Goal: Task Accomplishment & Management: Use online tool/utility

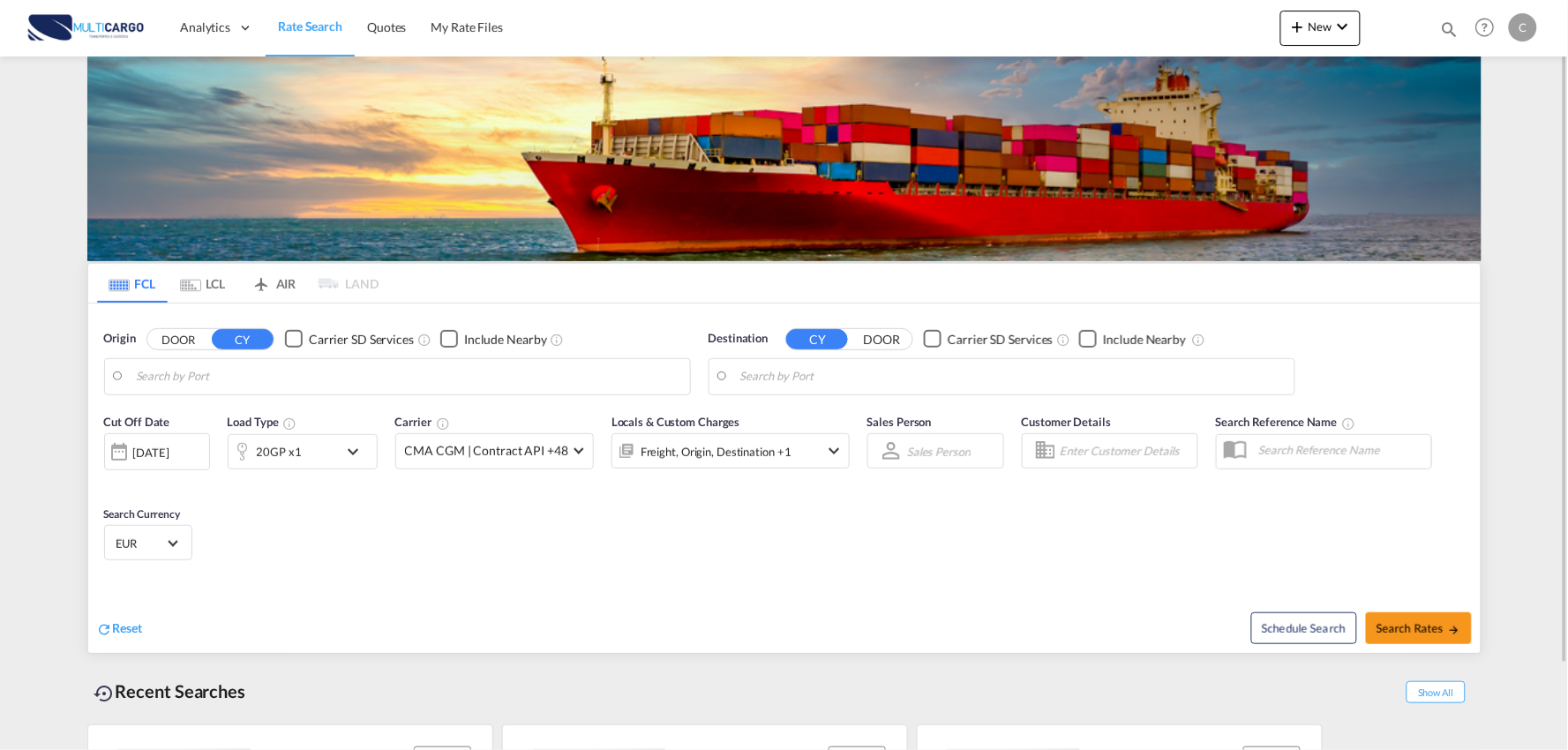
type input "Port of Qingdao, Qingdao, CNTAO"
type input "Leixoes, Leixoes, PTLEI"
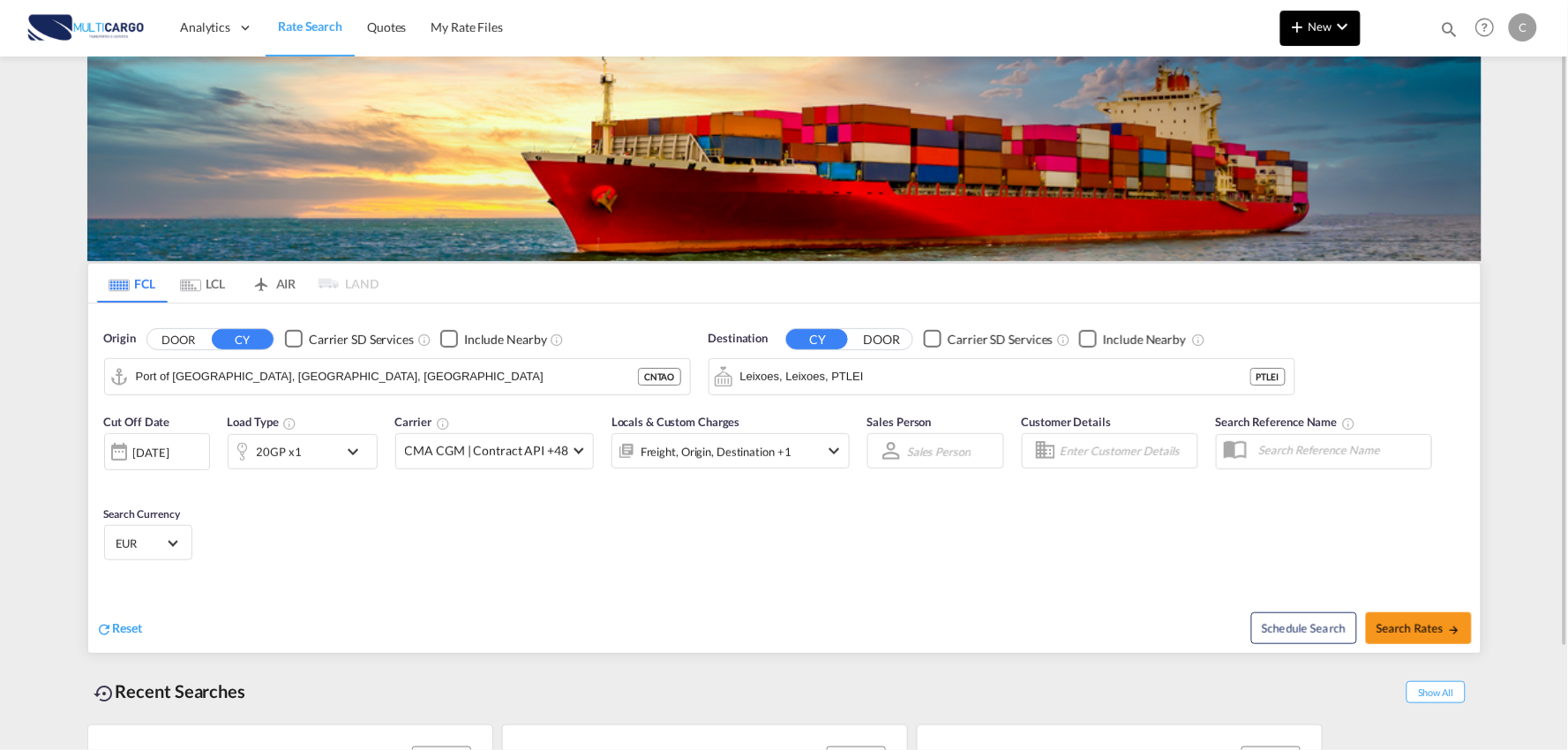
click at [1282, 30] on button "New" at bounding box center [1320, 29] width 80 height 36
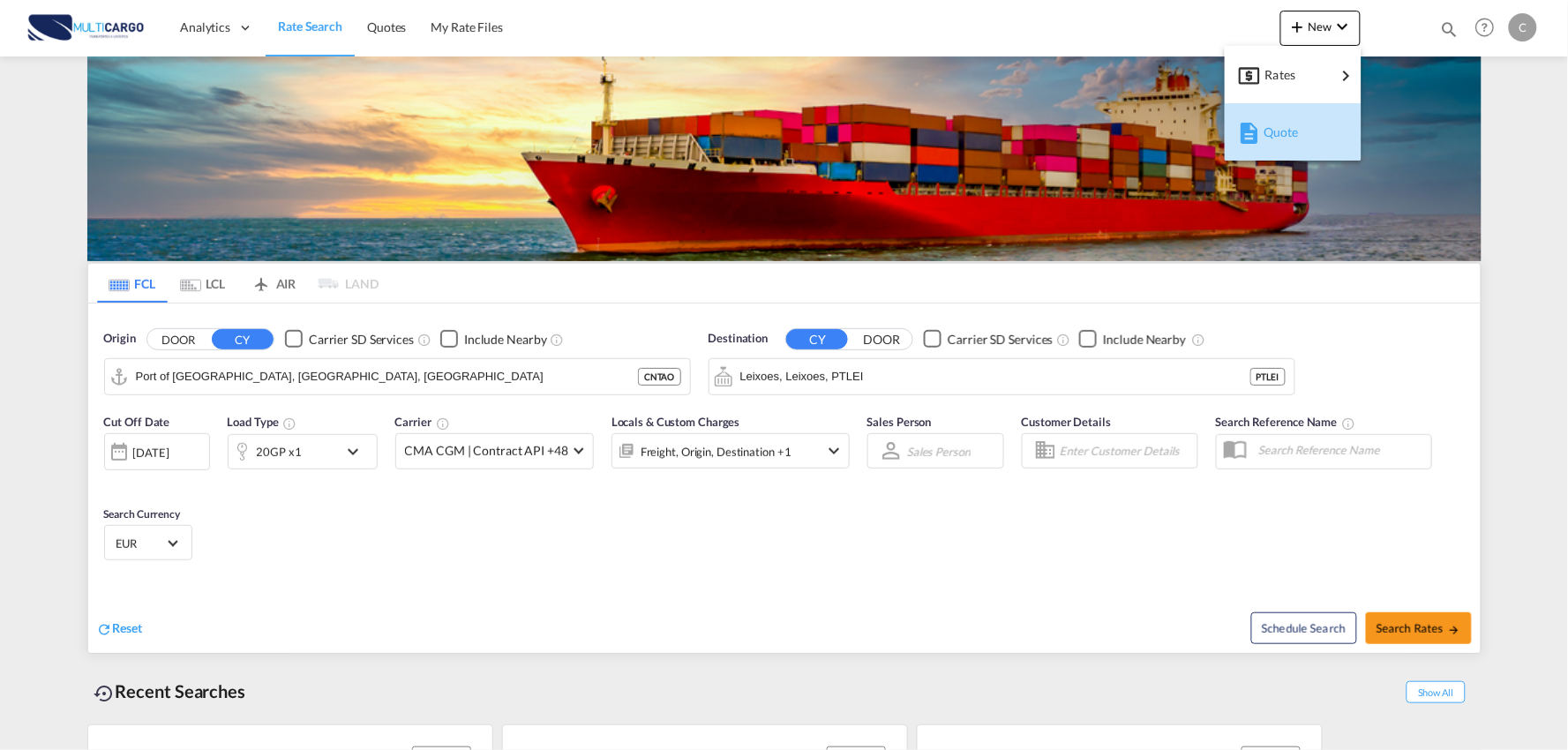
click at [1283, 126] on span "Quote" at bounding box center [1273, 133] width 20 height 36
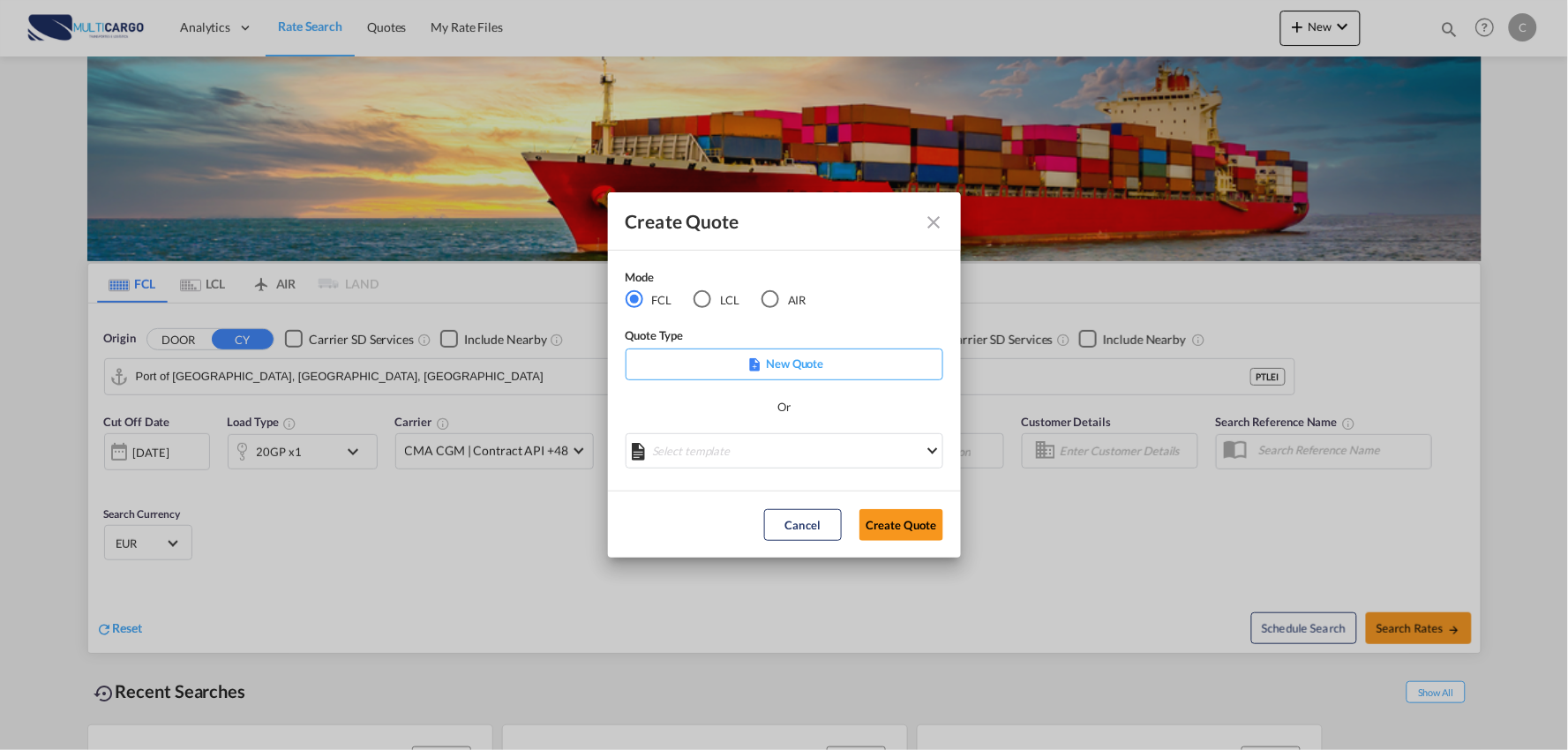
click at [708, 300] on div "LCL" at bounding box center [702, 299] width 18 height 18
click at [818, 448] on md-select "Select template EXP LCL Globelink 09/2025 Patricia Barroso | 12 Sep 2025 EXP UK…" at bounding box center [784, 451] width 318 height 36
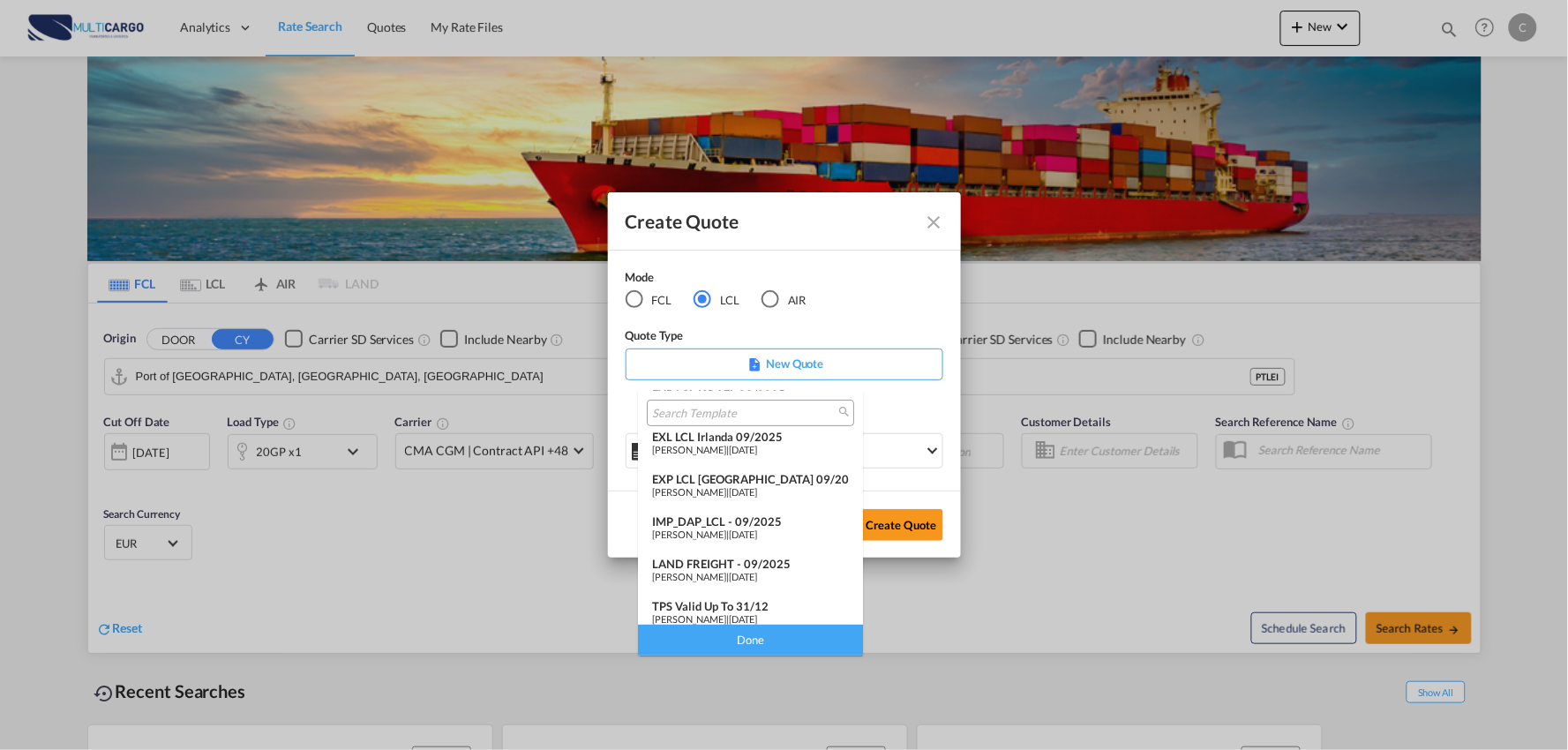
scroll to position [144, 0]
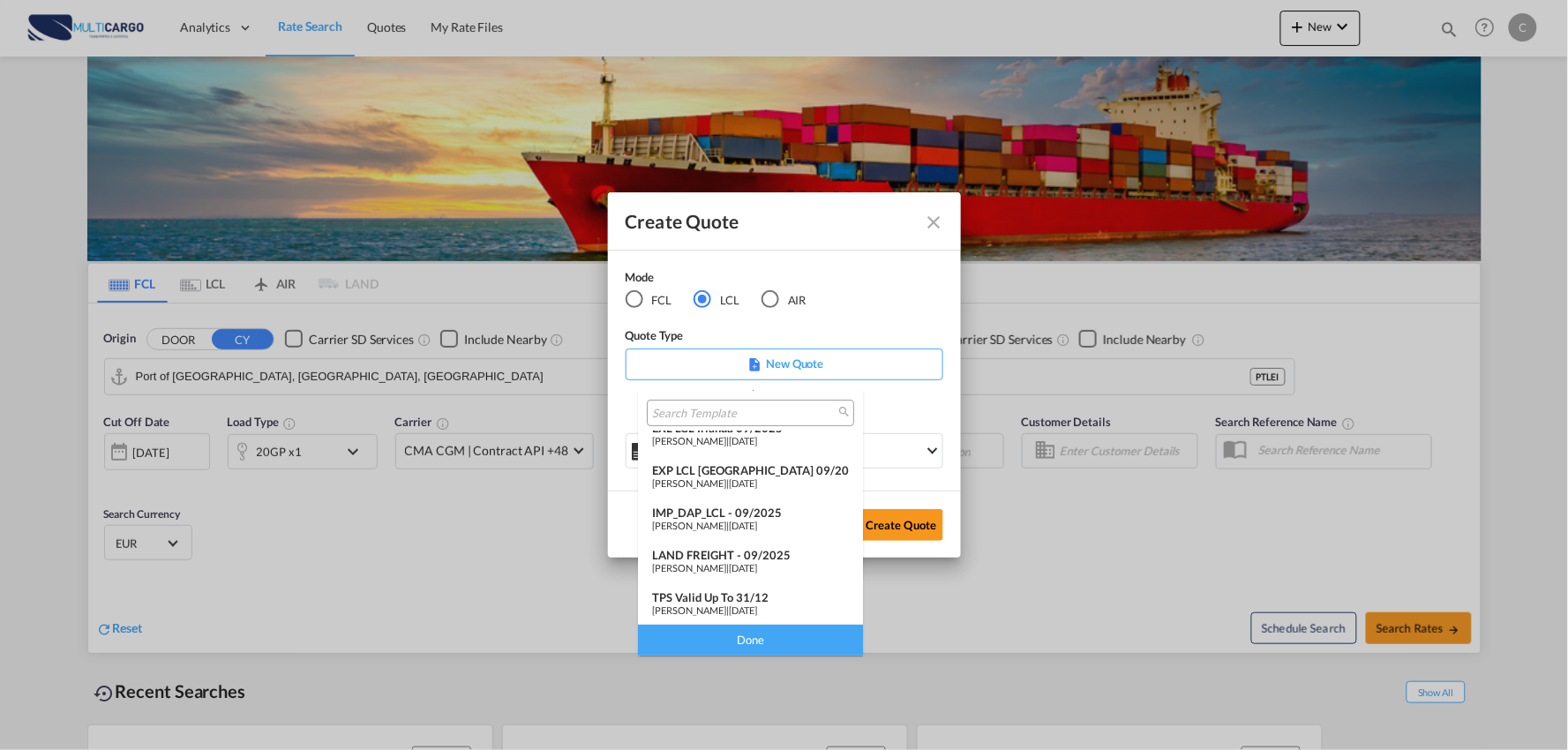
click at [726, 514] on div "IMP_DAP_LCL - 09/2025" at bounding box center [751, 513] width 197 height 14
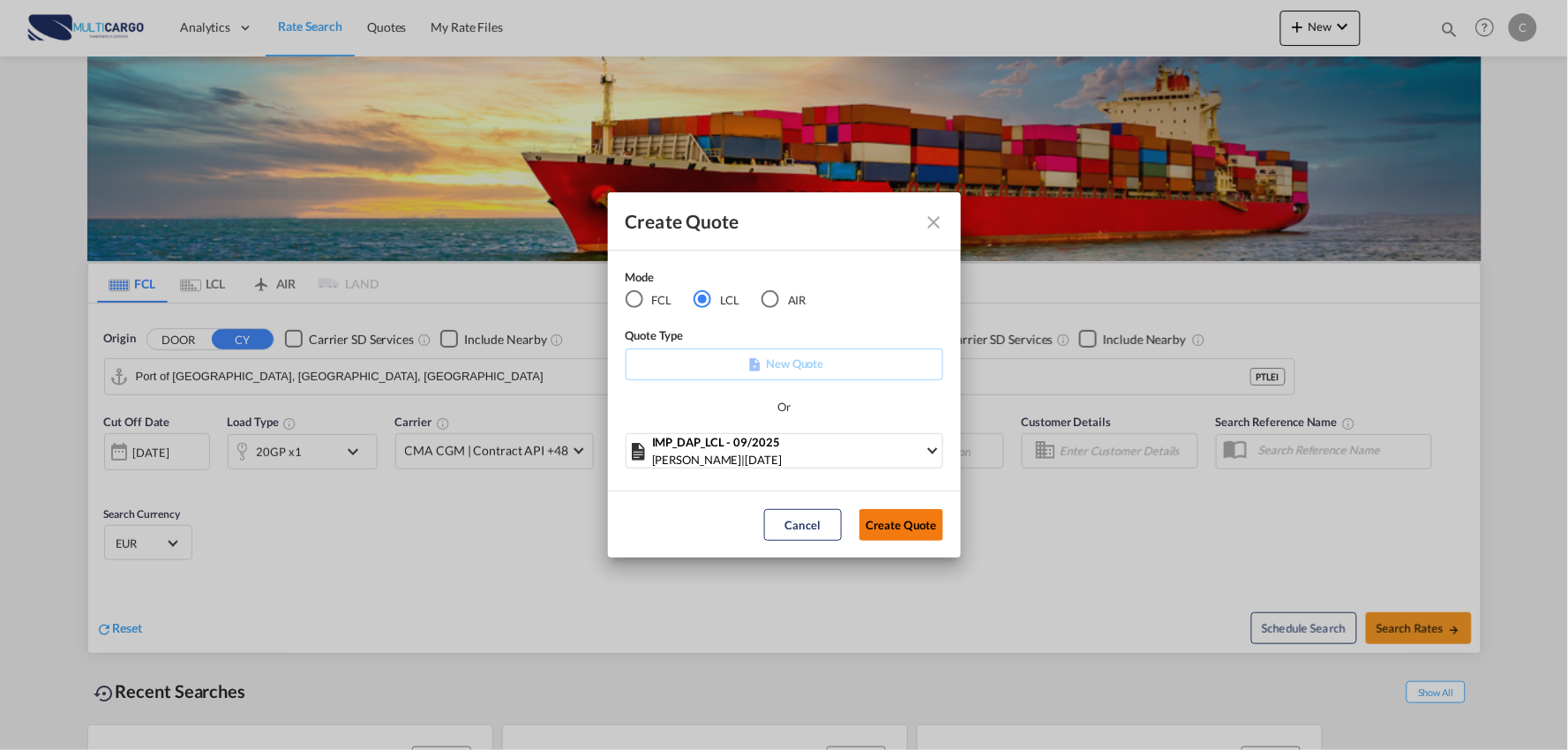
click at [896, 519] on button "Create Quote" at bounding box center [901, 525] width 83 height 32
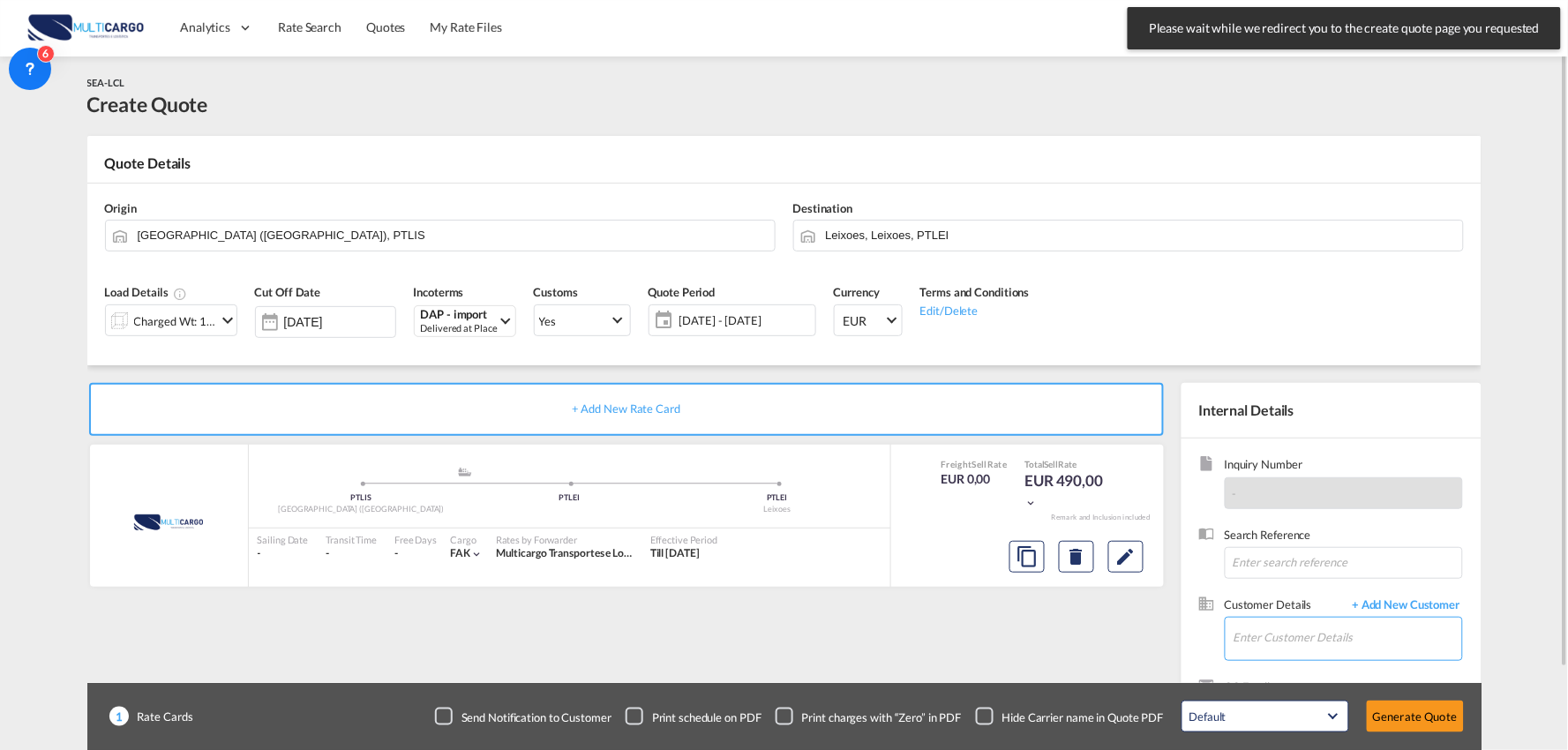
click at [1311, 640] on input "Enter Customer Details" at bounding box center [1348, 638] width 228 height 40
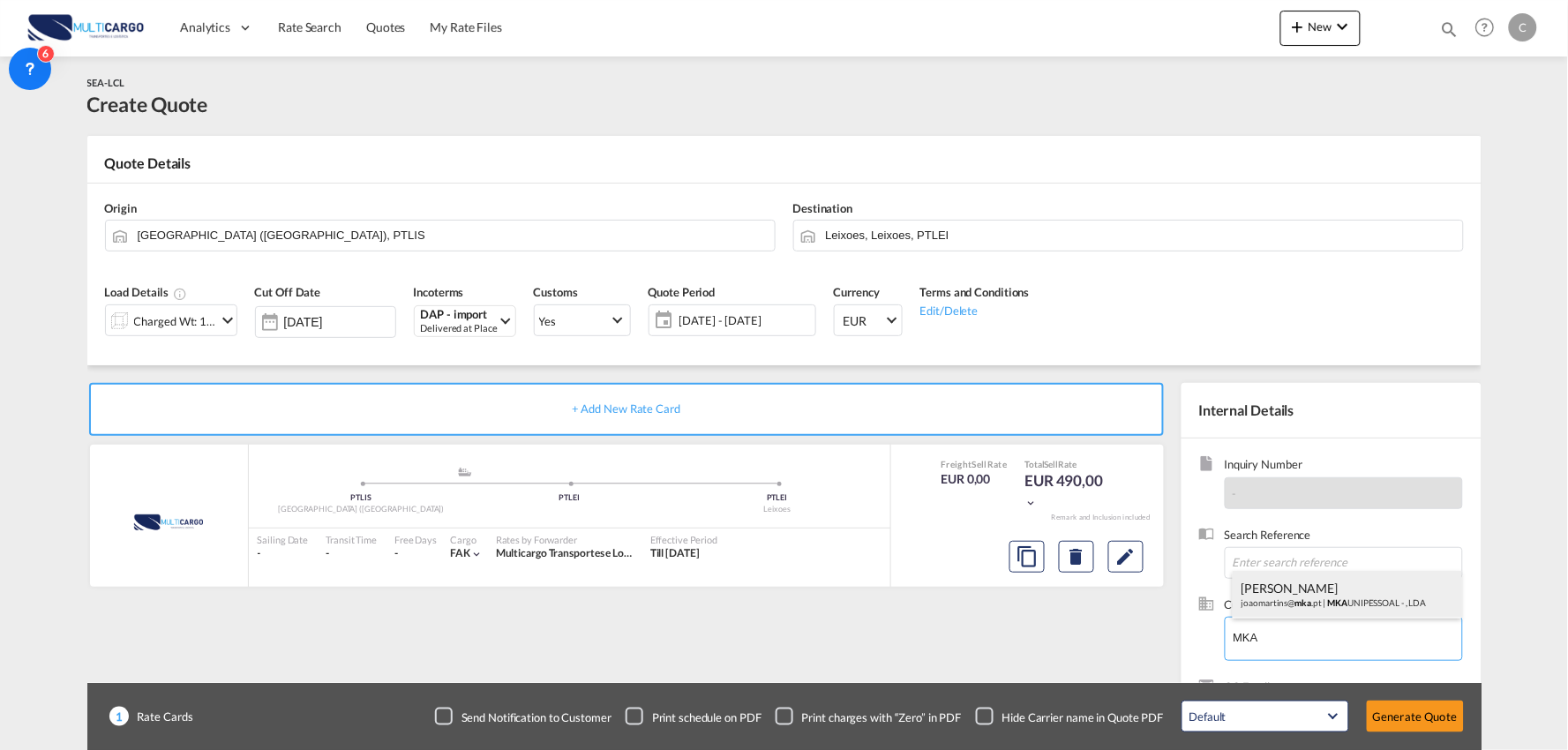
click at [1281, 606] on div "João Martins joaomartins@ mka .pt | MKA UNIPESSOAL - , LDA" at bounding box center [1347, 595] width 229 height 48
type input "MKA UNIPESSOAL - , LDA, João Martins, joaomartins@mka.pt"
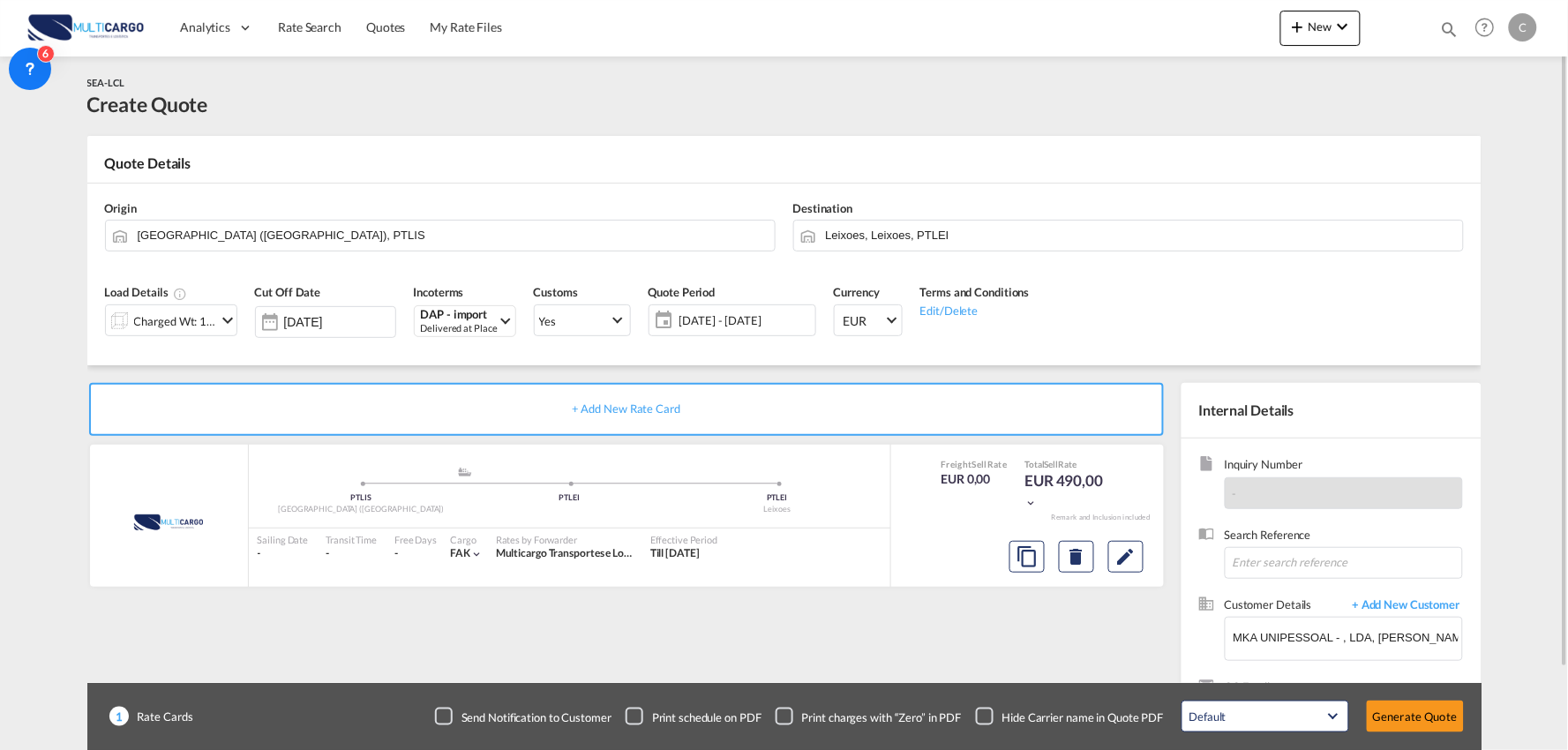
click at [994, 718] on div "Checkbox No Ink" at bounding box center [985, 717] width 18 height 18
click at [990, 643] on div "+ Add New Rate Card MultiCargo added by you .a{fill:#aaa8ad;} .a{fill:#aaa8ad;}…" at bounding box center [630, 567] width 1085 height 369
click at [223, 231] on input "Lisbon (Lisboa), PTLIS" at bounding box center [452, 234] width 629 height 31
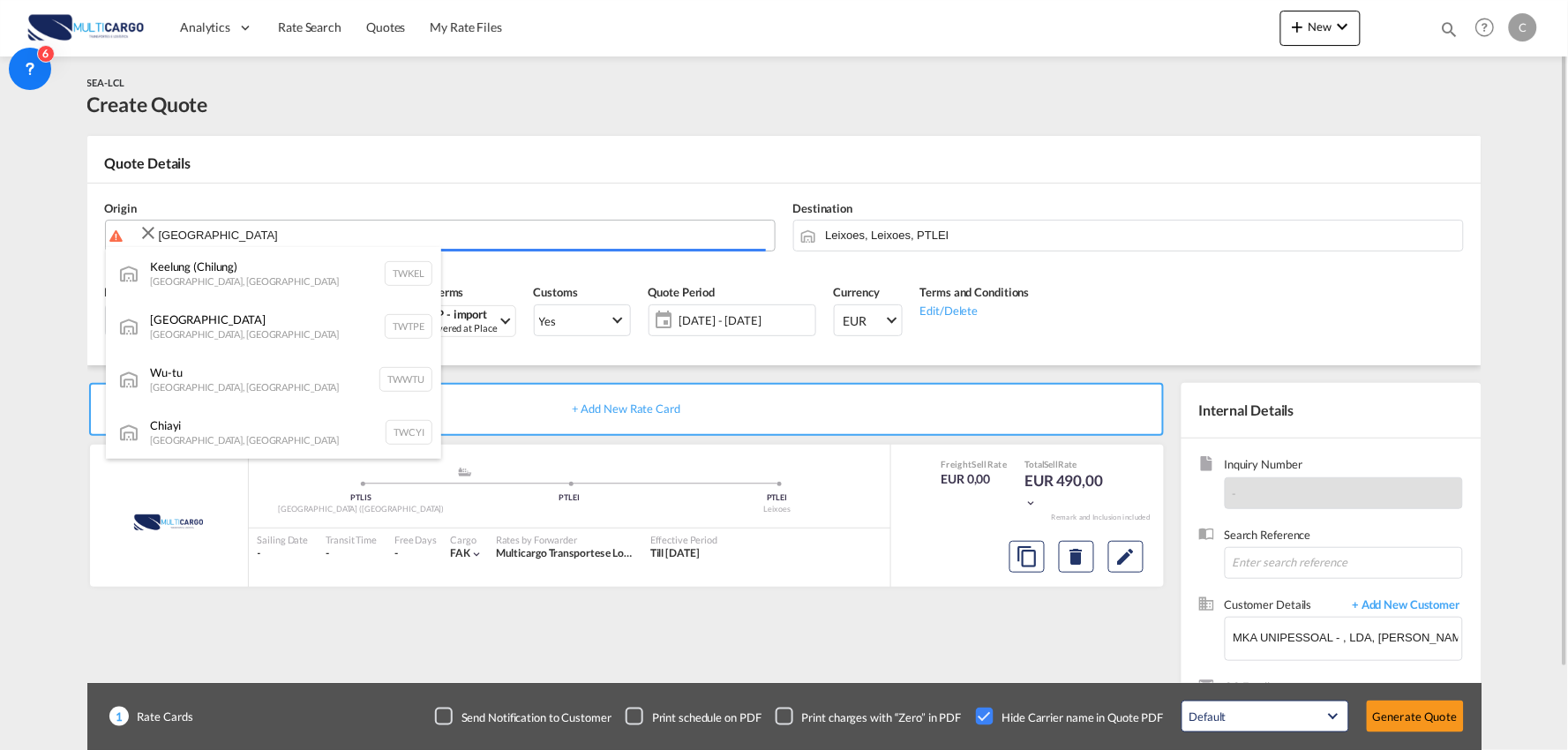
click at [227, 238] on body "Analytics Reports Dashboard Rate Search Quotes My Rate Files Analytics" at bounding box center [784, 375] width 1568 height 750
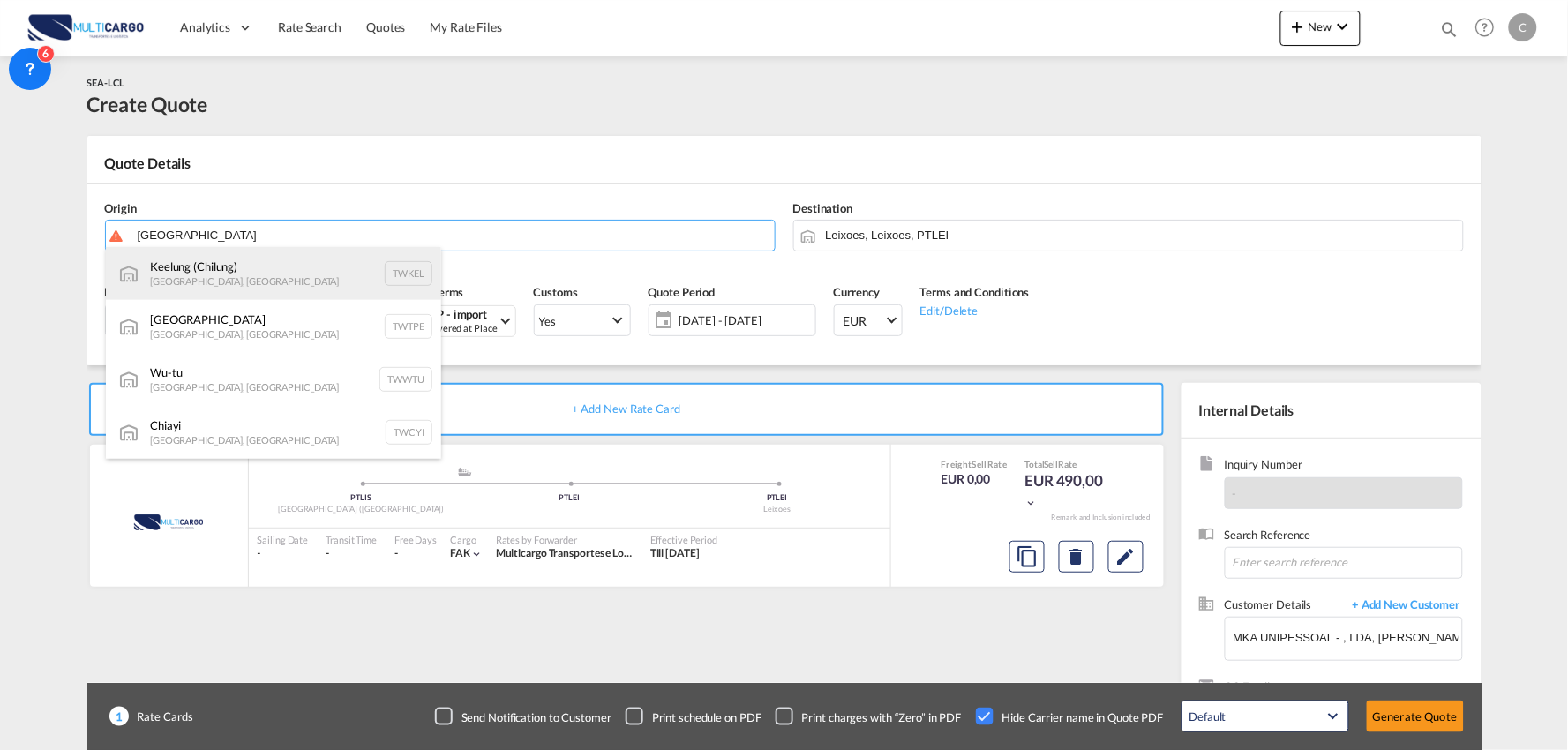
click at [227, 280] on div "Keelung (Chilung) Taiwan, Province of China TWKEL" at bounding box center [274, 273] width 336 height 53
type input "Keelung (Chilung), TWKEL"
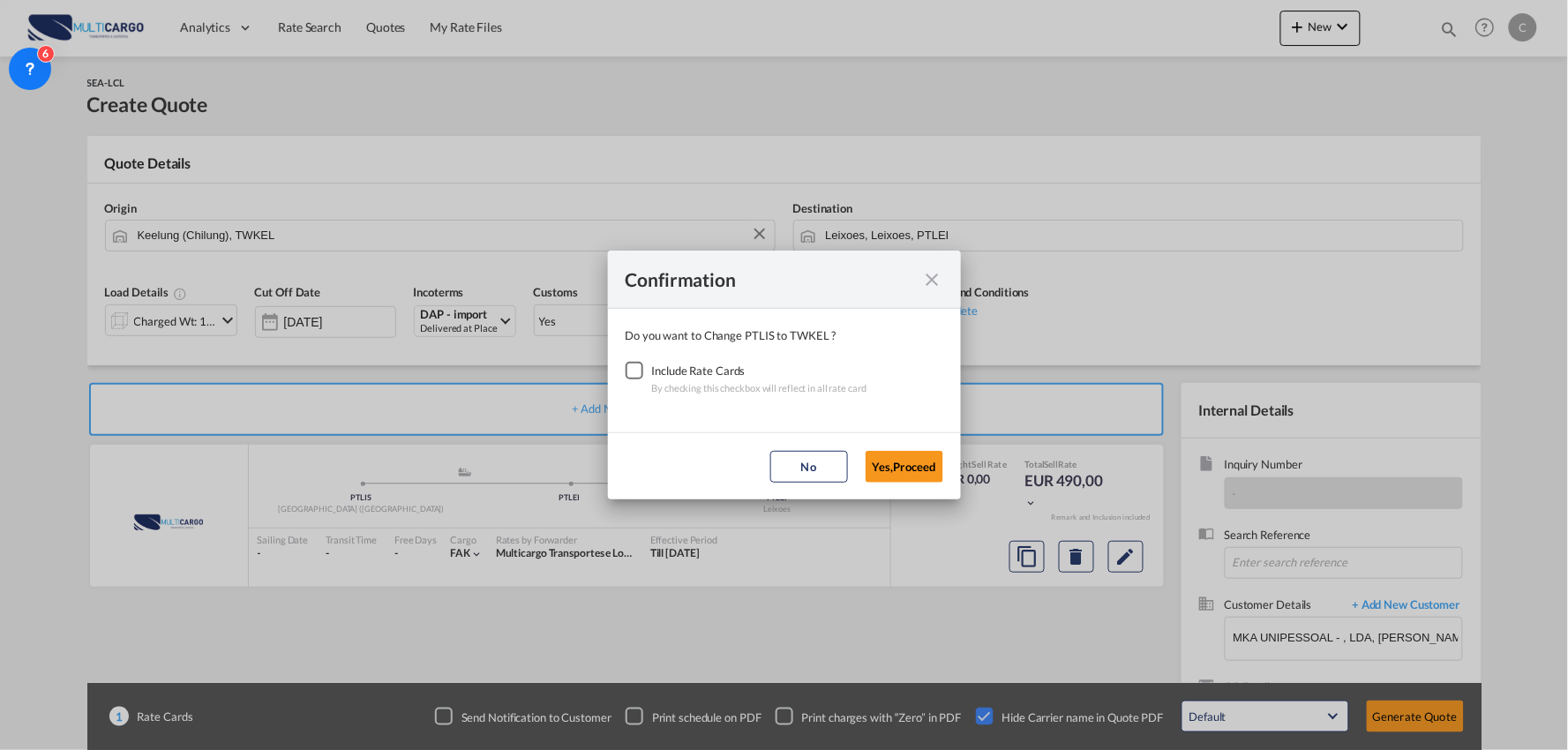
click at [639, 373] on div "Checkbox No Ink" at bounding box center [635, 371] width 18 height 18
click at [921, 469] on button "Yes,Proceed" at bounding box center [905, 467] width 77 height 32
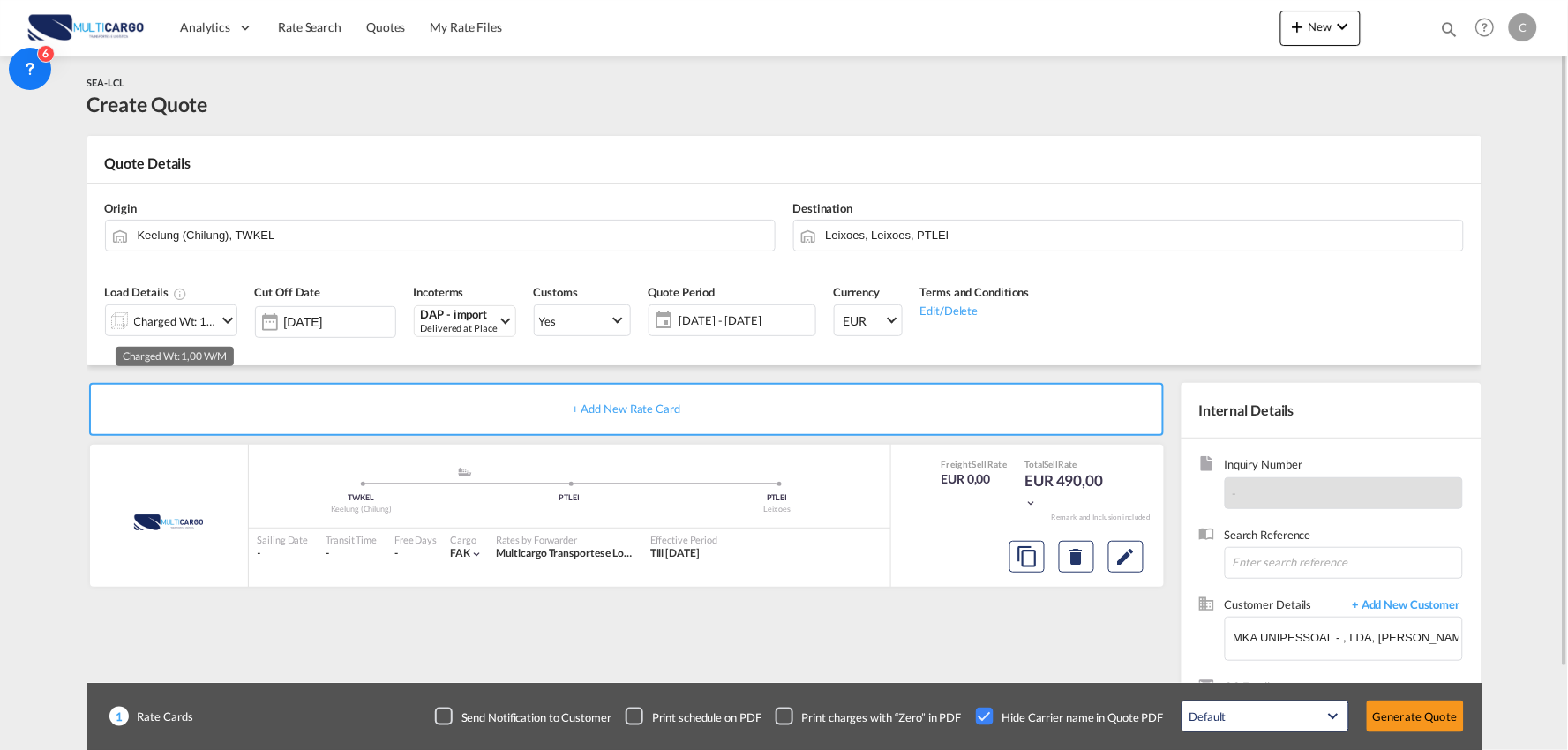
click at [203, 328] on div "Charged Wt: 1,00 W/M" at bounding box center [176, 321] width 83 height 25
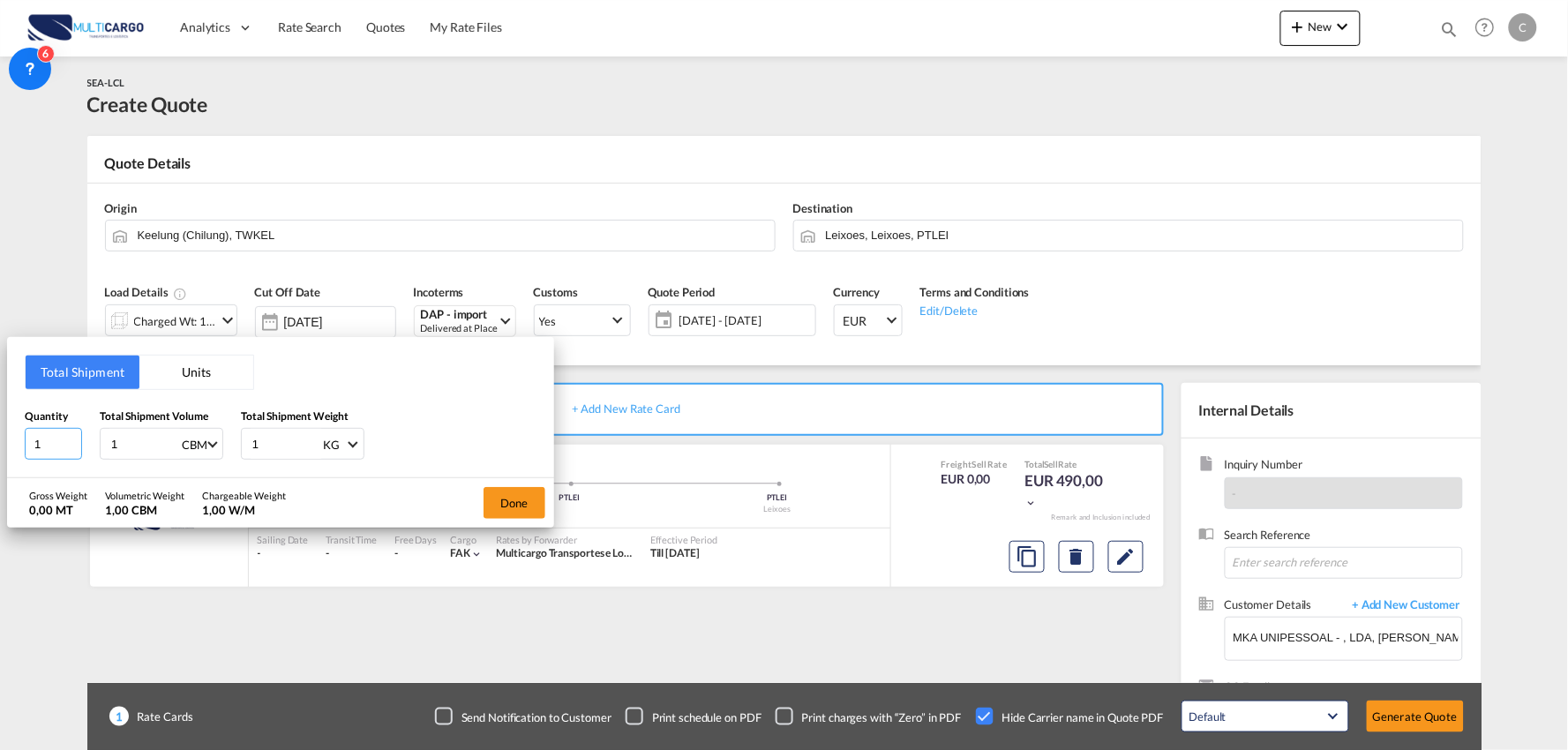
drag, startPoint x: 69, startPoint y: 434, endPoint x: 4, endPoint y: 432, distance: 65.0
click at [0, 437] on html "Analytics Reports Dashboard Rate Search Quotes My Rate Files" at bounding box center [784, 375] width 1568 height 750
click at [234, 443] on div "Quantity 1 Total Shipment Volume 1 CBM CBM CFT Total Shipment Weight 1 KG KG LB" at bounding box center [280, 434] width 511 height 53
type input "1690"
drag, startPoint x: 168, startPoint y: 434, endPoint x: 93, endPoint y: 433, distance: 75.0
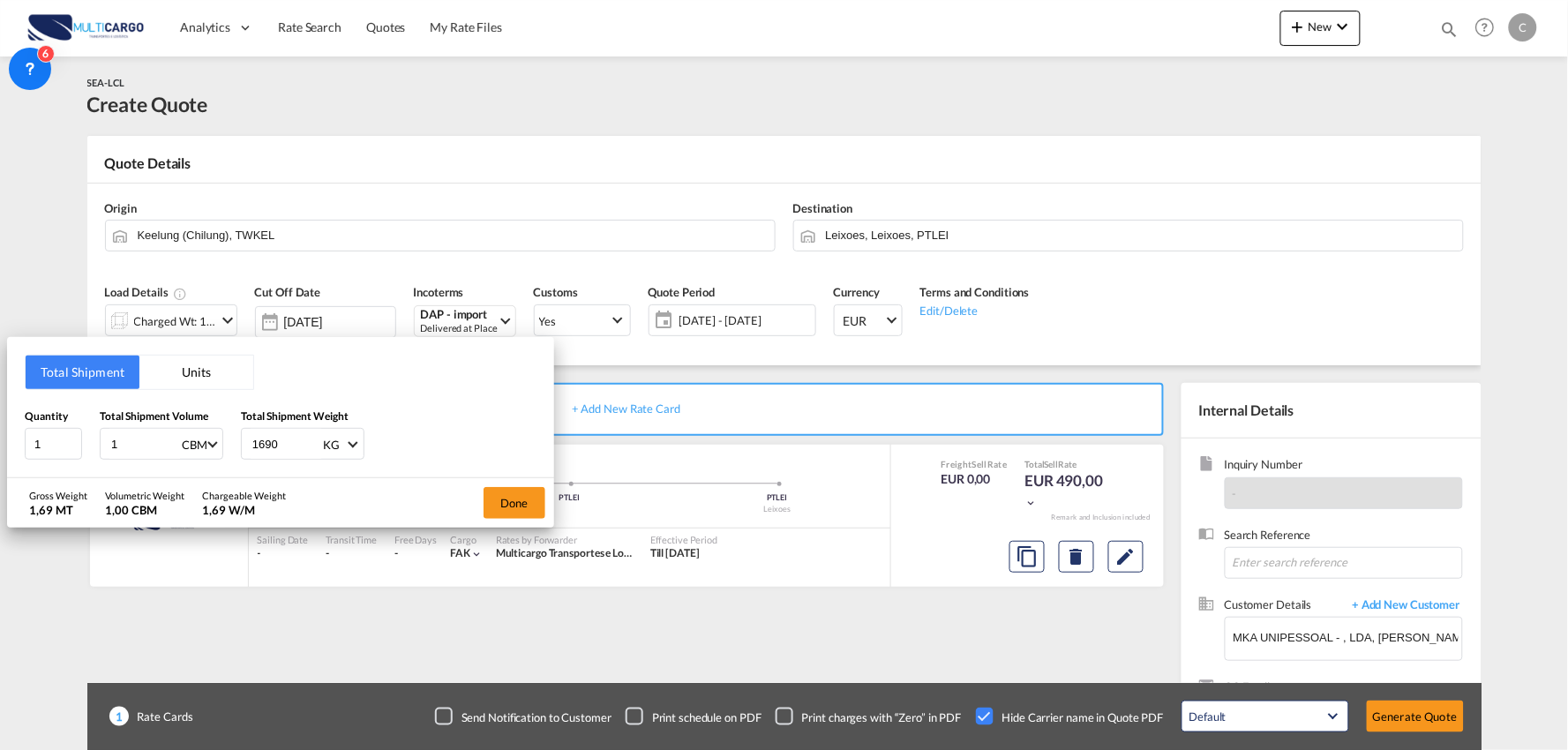
click at [93, 438] on div "Quantity 1 Total Shipment Volume 1 CBM CBM CFT Total Shipment Weight 1690 KG KG…" at bounding box center [280, 434] width 511 height 53
type input "6"
drag, startPoint x: 53, startPoint y: 436, endPoint x: 28, endPoint y: 441, distance: 25.5
click at [28, 441] on input "1" at bounding box center [54, 444] width 58 height 32
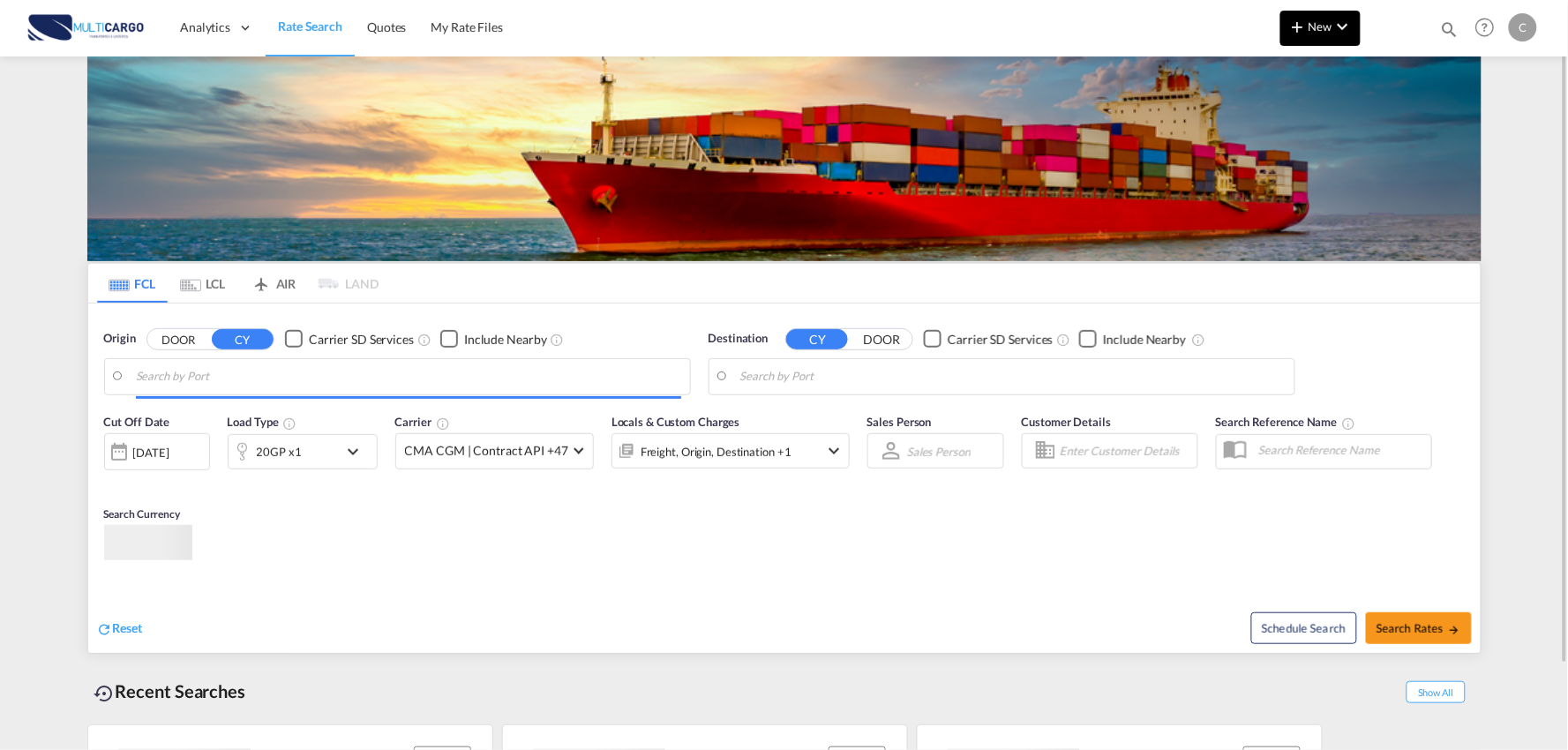
click at [1327, 28] on span "New" at bounding box center [1320, 27] width 67 height 14
type input "Port of [GEOGRAPHIC_DATA], [GEOGRAPHIC_DATA], [GEOGRAPHIC_DATA]"
type input "Leixoes, Leixoes, PTLEI"
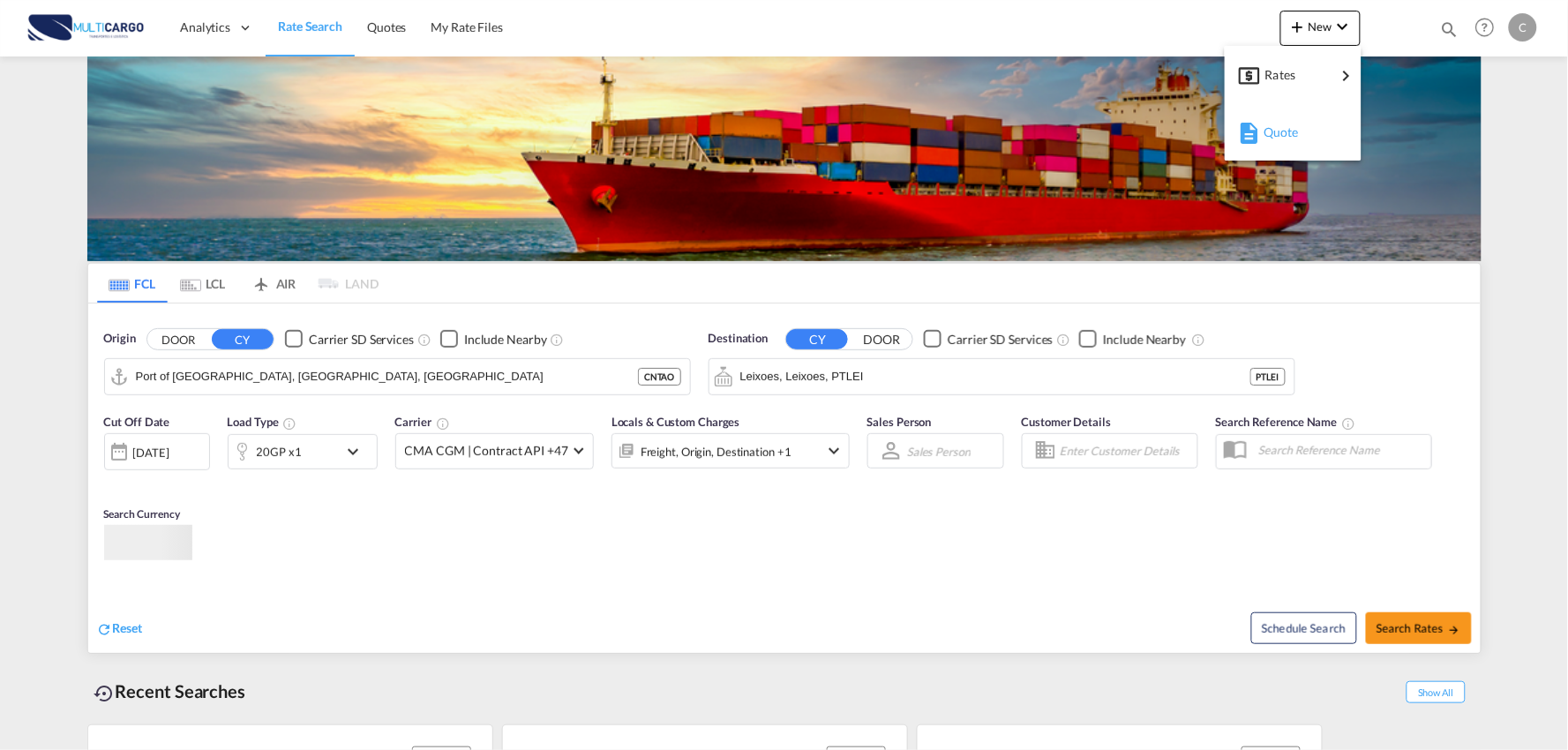
click at [1283, 130] on span "Quote" at bounding box center [1273, 133] width 20 height 36
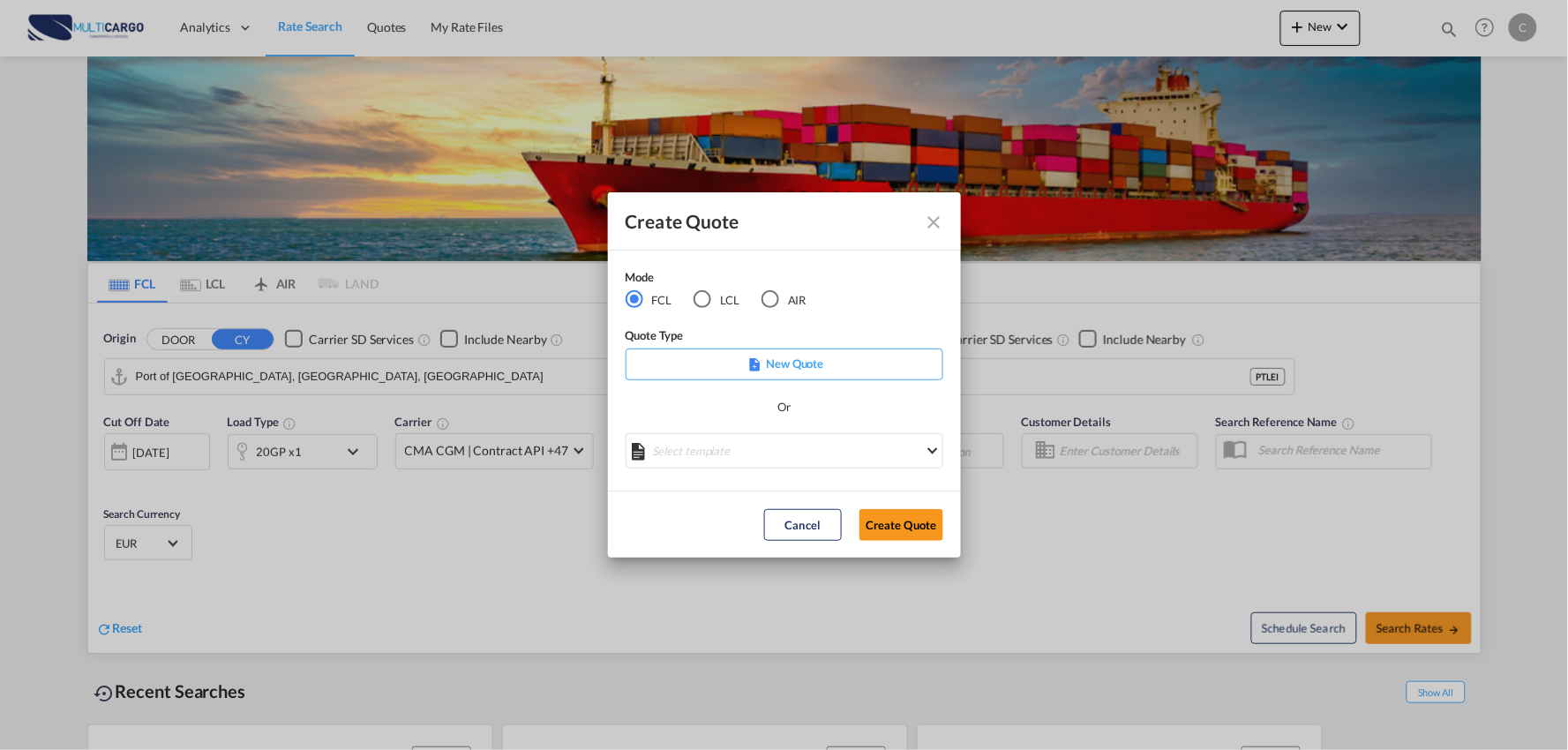
click at [938, 223] on md-icon "Close dialog" at bounding box center [933, 222] width 21 height 21
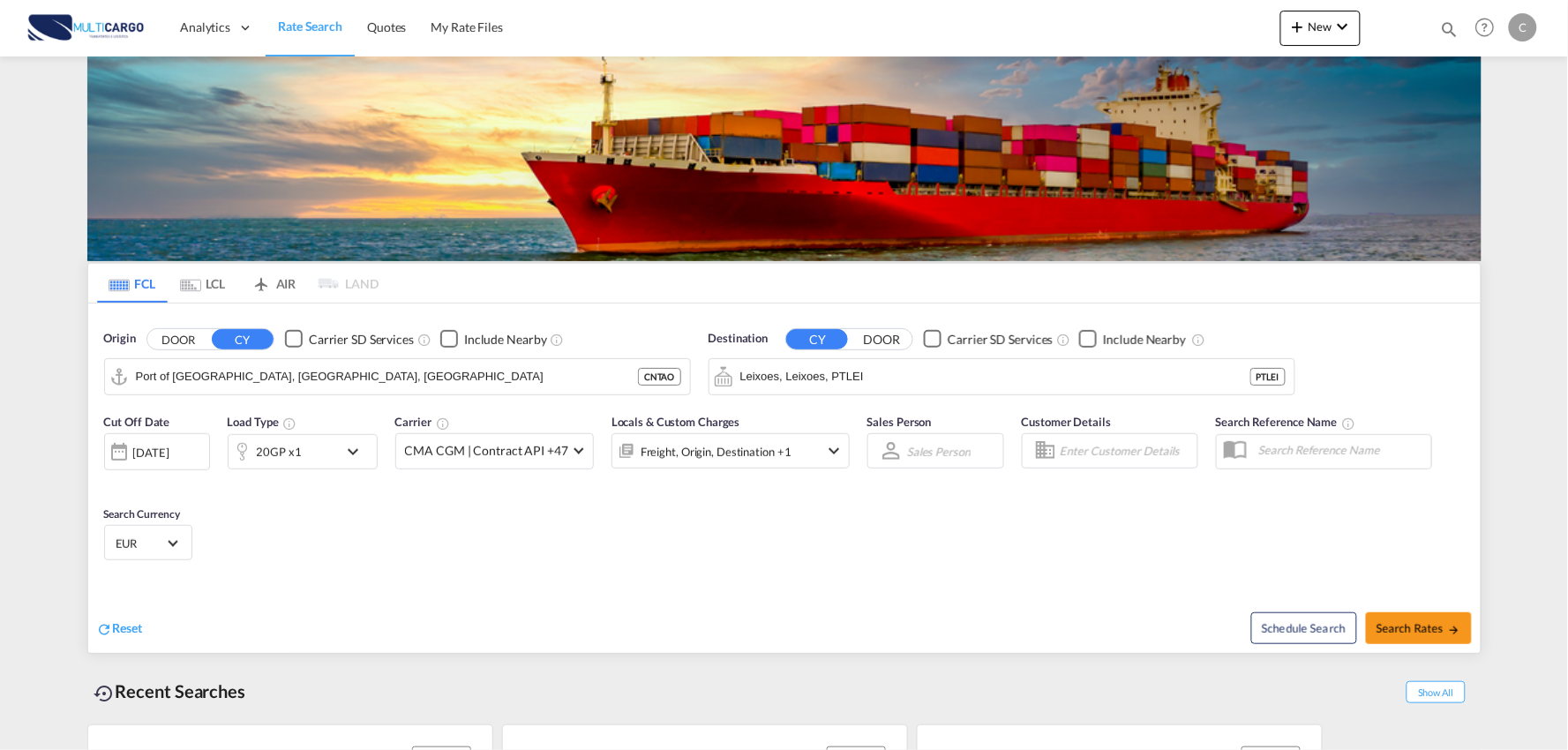
click at [1338, 16] on md-icon "icon-chevron-down" at bounding box center [1343, 26] width 21 height 21
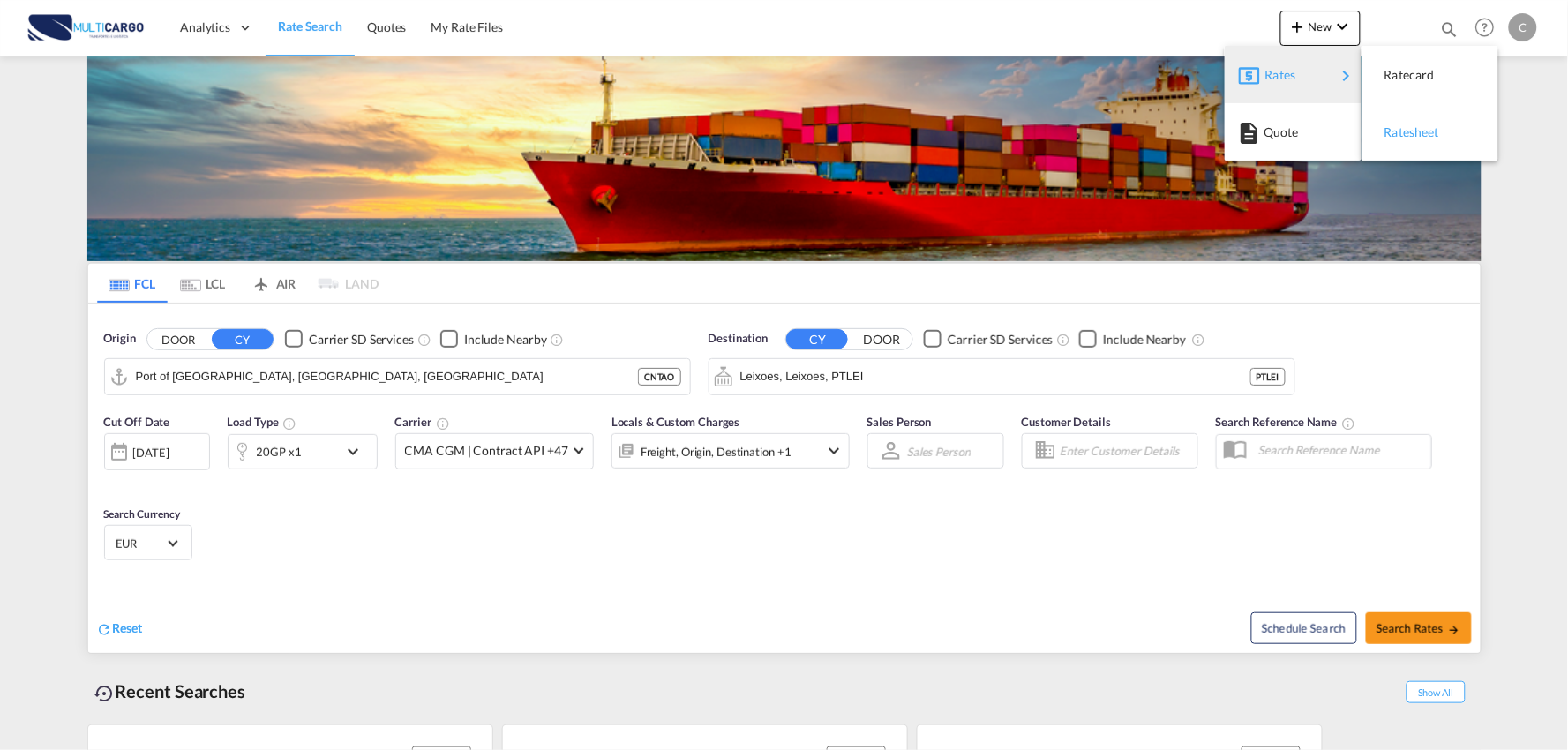
click at [1442, 135] on div "Ratesheet" at bounding box center [1417, 132] width 66 height 44
